Goal: Find contact information: Find contact information

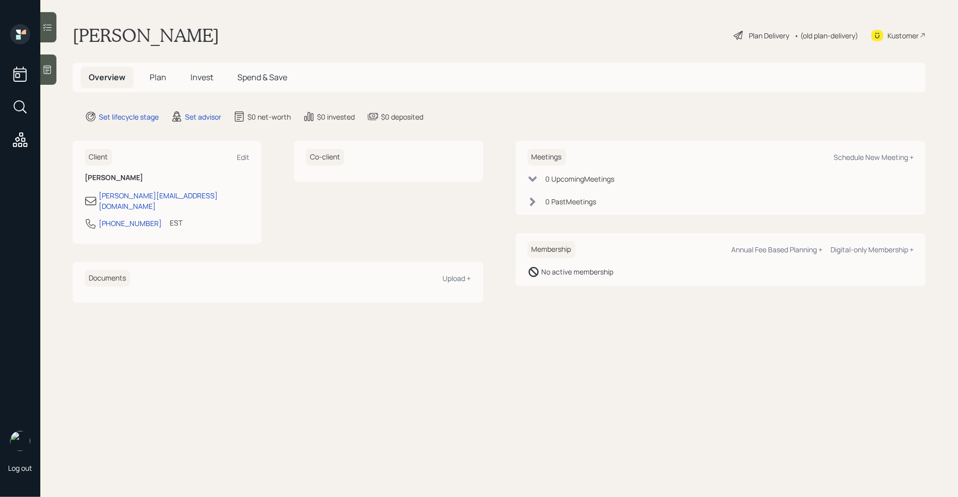
click at [910, 36] on div "Kustomer" at bounding box center [903, 35] width 31 height 11
click at [888, 34] on div "Kustomer" at bounding box center [903, 35] width 31 height 11
click at [909, 33] on div "Kustomer" at bounding box center [903, 35] width 31 height 11
click at [411, 231] on div "Co-client" at bounding box center [388, 192] width 189 height 103
drag, startPoint x: 185, startPoint y: 195, endPoint x: 99, endPoint y: 196, distance: 85.7
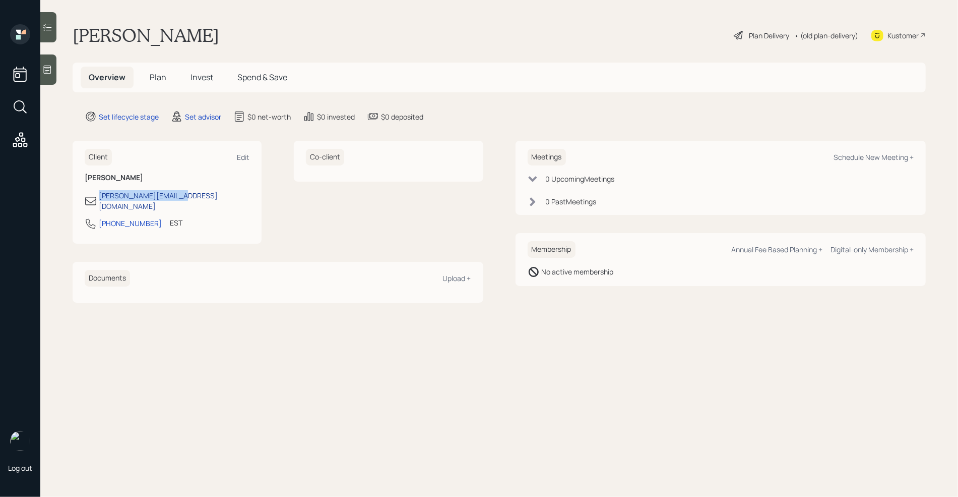
click at [99, 196] on div "[PERSON_NAME][EMAIL_ADDRESS][DOMAIN_NAME]" at bounding box center [167, 200] width 165 height 21
copy div "[PERSON_NAME][EMAIL_ADDRESS][DOMAIN_NAME]"
click at [216, 195] on div "[PERSON_NAME][EMAIL_ADDRESS][DOMAIN_NAME]" at bounding box center [167, 200] width 165 height 21
drag, startPoint x: 147, startPoint y: 212, endPoint x: 99, endPoint y: 215, distance: 48.0
click at [99, 217] on div "[PHONE_NUMBER] EST Currently 3:09 PM" at bounding box center [167, 226] width 165 height 18
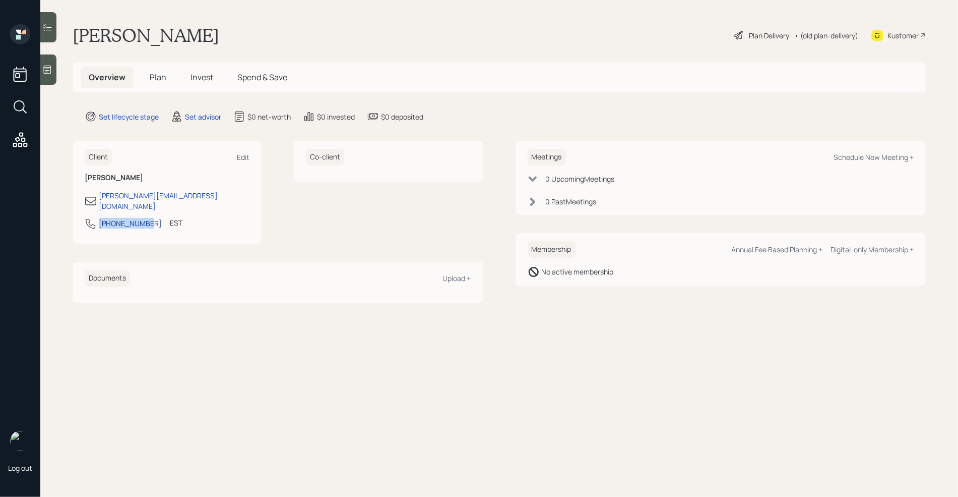
copy div "[PHONE_NUMBER]"
